Goal: Task Accomplishment & Management: Manage account settings

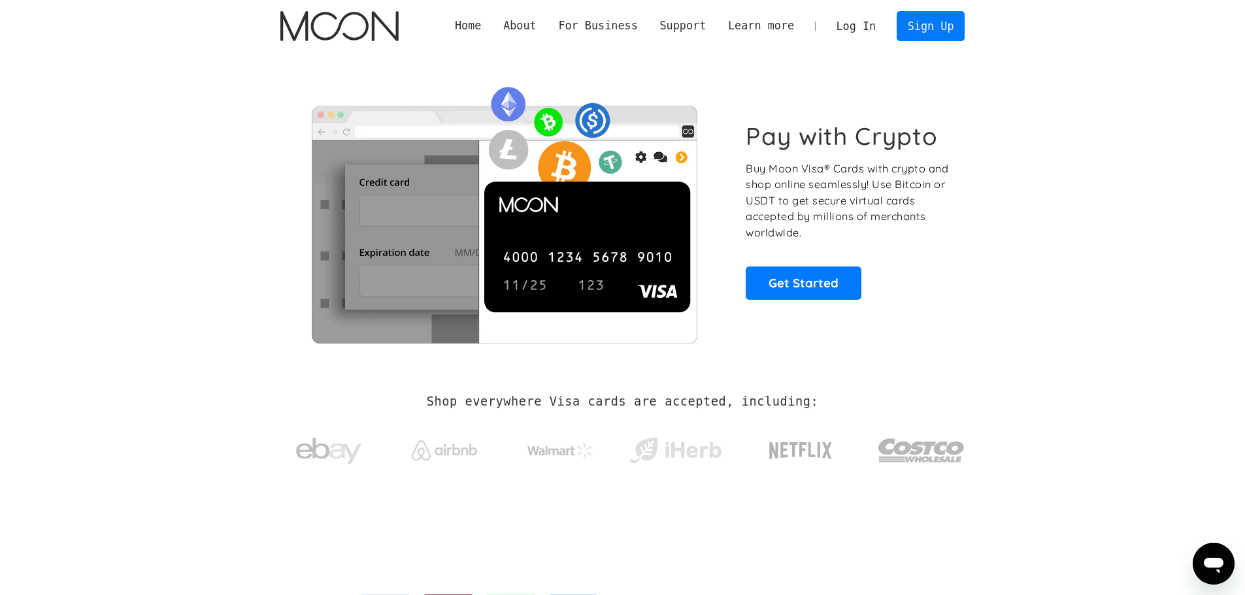
click at [857, 27] on link "Log In" at bounding box center [855, 26] width 61 height 29
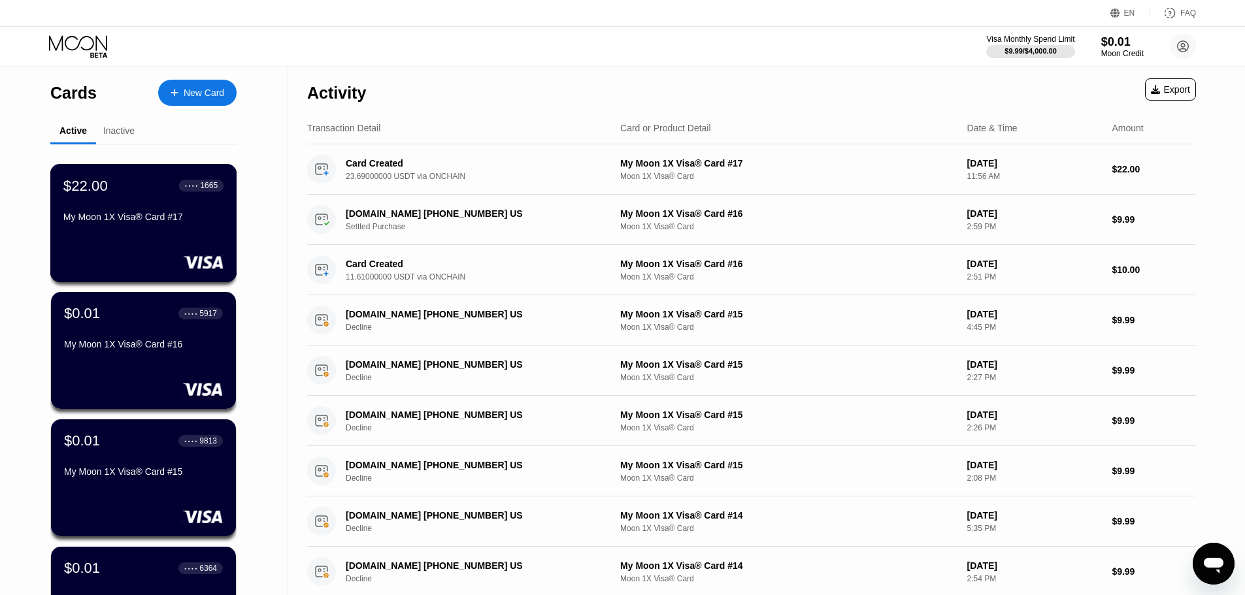
click at [158, 201] on div "$22.00 ● ● ● ● 1665 My Moon 1X Visa® Card #17" at bounding box center [143, 202] width 160 height 50
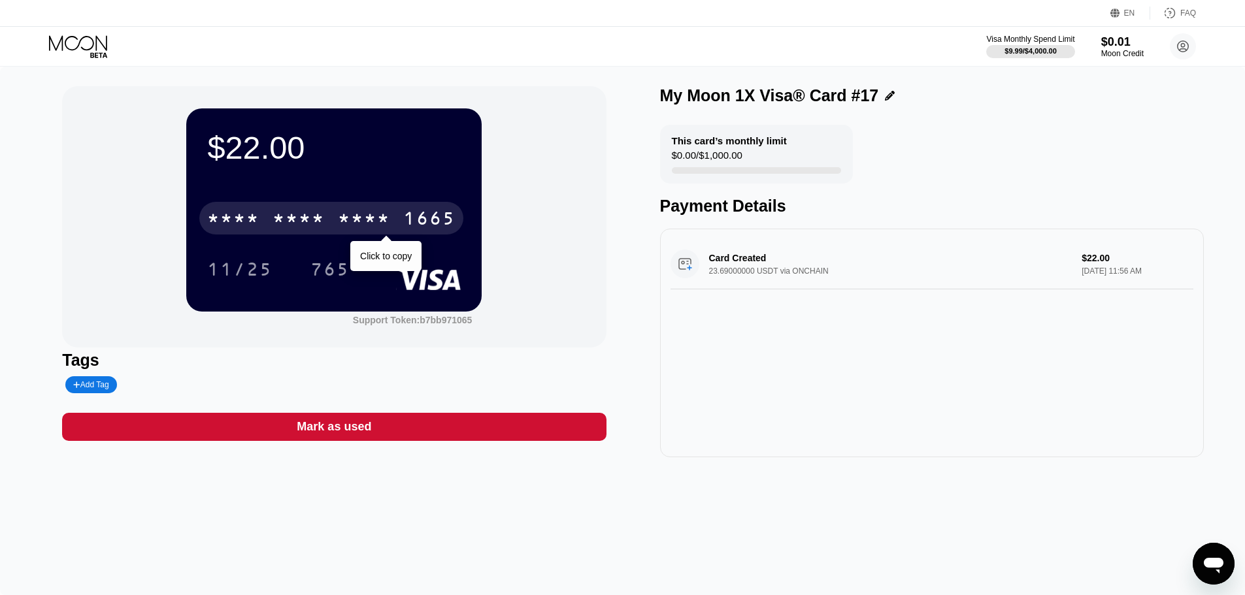
click at [385, 216] on div "* * * *" at bounding box center [364, 220] width 52 height 21
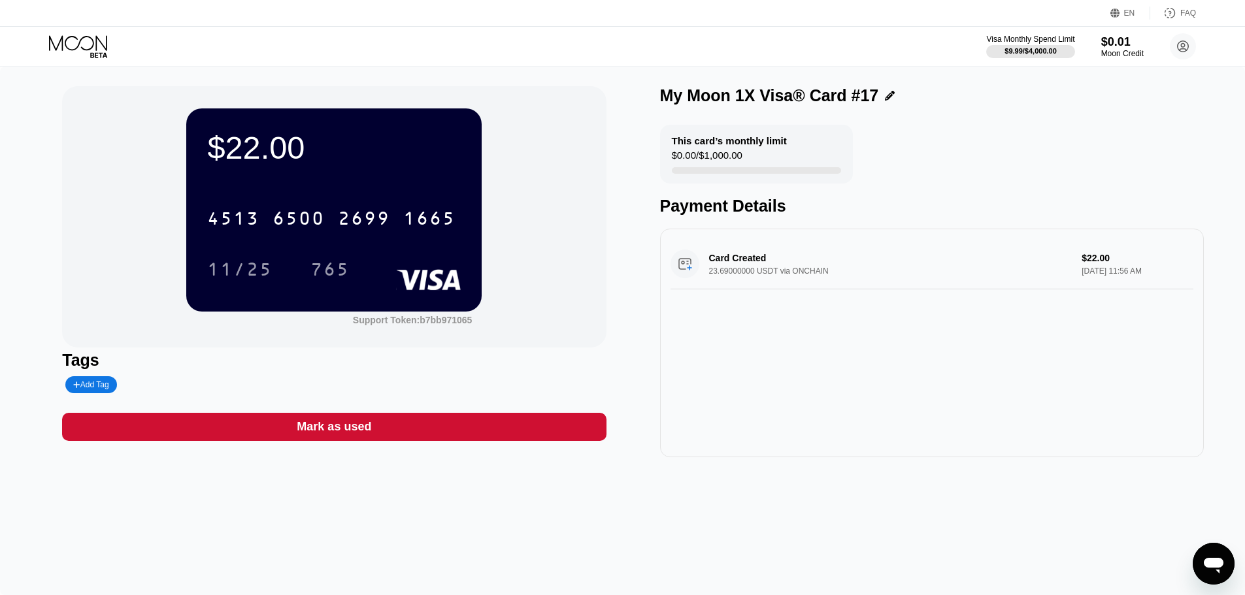
click at [631, 325] on div "$22.00 4513 6500 2699 1665 11/25 765 Support Token: b7bb971065 Tags Add Tag Mar…" at bounding box center [622, 271] width 1121 height 371
